Goal: Transaction & Acquisition: Purchase product/service

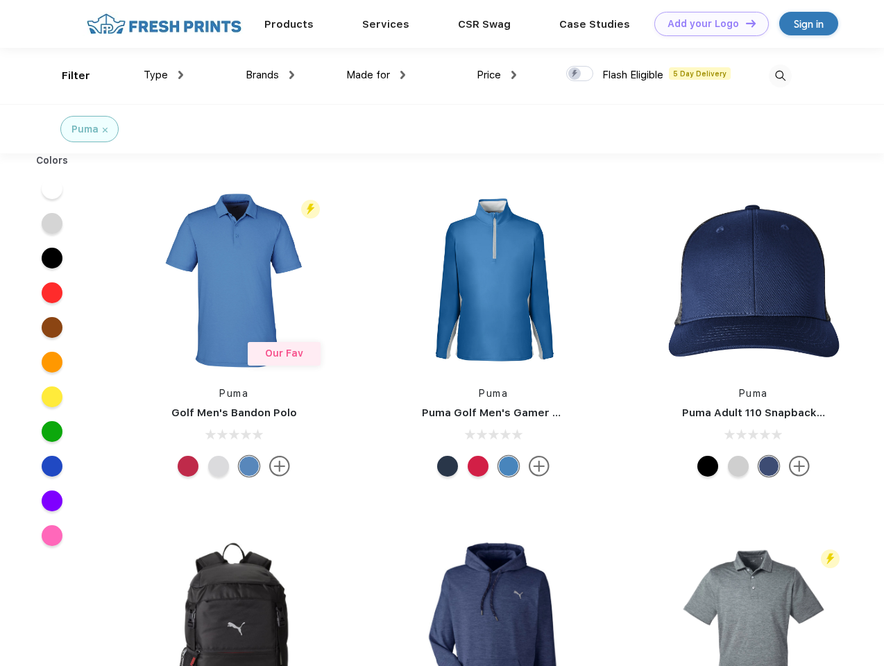
click at [707, 24] on link "Add your Logo Design Tool" at bounding box center [712, 24] width 115 height 24
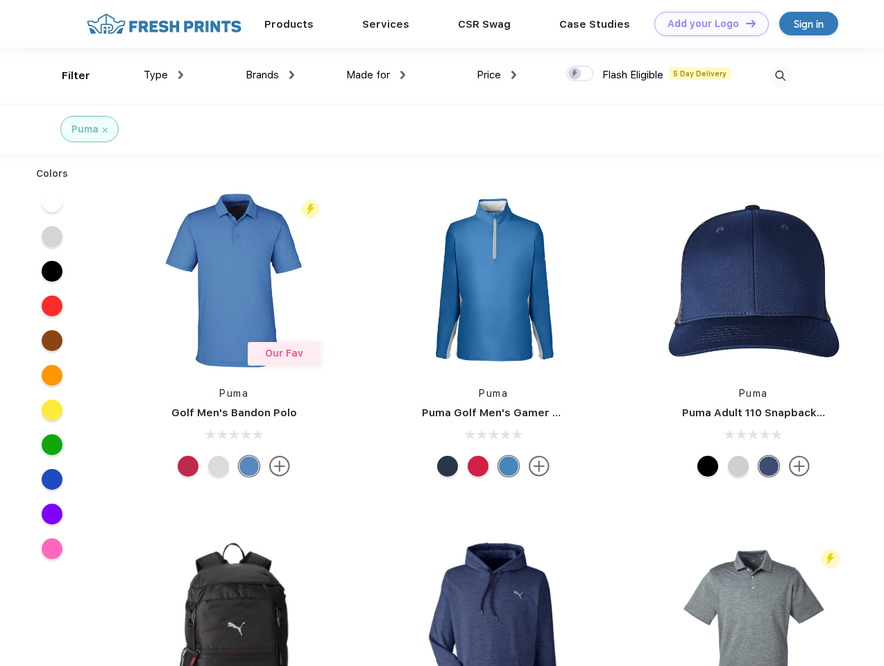
click at [0, 0] on div "Design Tool" at bounding box center [0, 0] width 0 height 0
click at [745, 23] on link "Add your Logo Design Tool" at bounding box center [712, 24] width 115 height 24
click at [67, 76] on div "Filter" at bounding box center [76, 76] width 28 height 16
click at [164, 75] on span "Type" at bounding box center [156, 75] width 24 height 12
click at [270, 75] on span "Brands" at bounding box center [262, 75] width 33 height 12
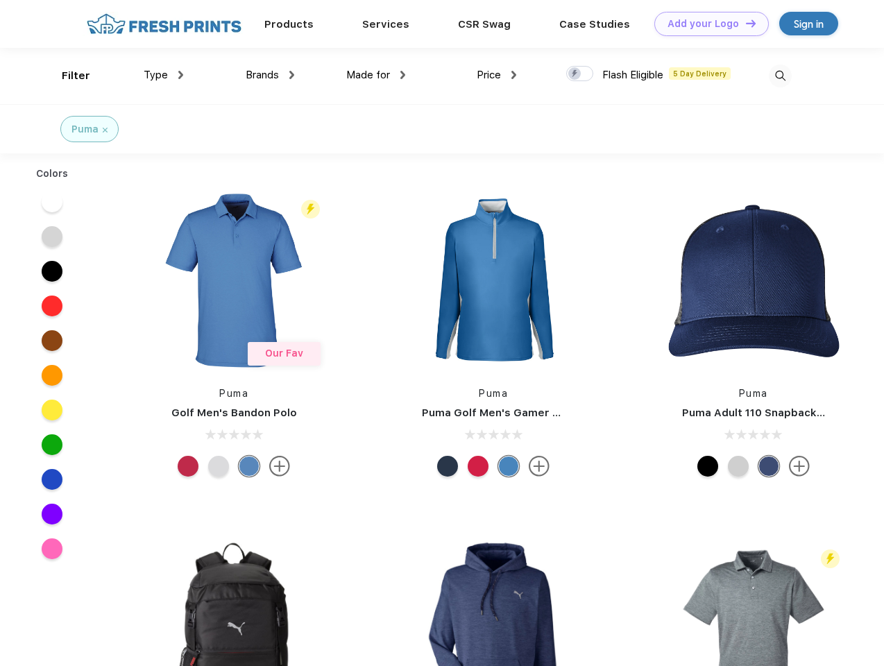
click at [376, 75] on span "Made for" at bounding box center [368, 75] width 44 height 12
click at [497, 75] on span "Price" at bounding box center [489, 75] width 24 height 12
click at [580, 74] on div at bounding box center [579, 73] width 27 height 15
click at [575, 74] on input "checkbox" at bounding box center [570, 69] width 9 height 9
click at [780, 76] on img at bounding box center [780, 76] width 23 height 23
